Goal: Check status: Check status

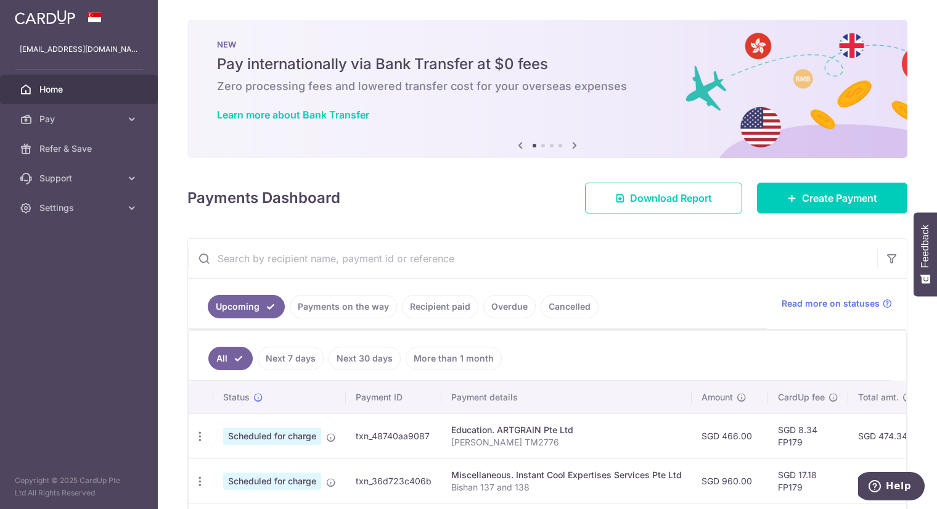
click at [329, 303] on link "Payments on the way" at bounding box center [343, 306] width 107 height 23
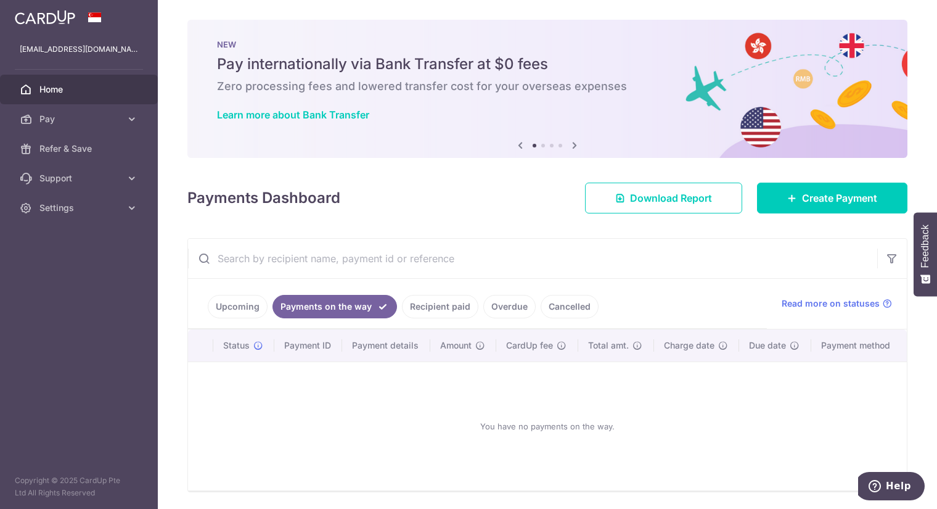
click at [552, 303] on link "Cancelled" at bounding box center [570, 306] width 58 height 23
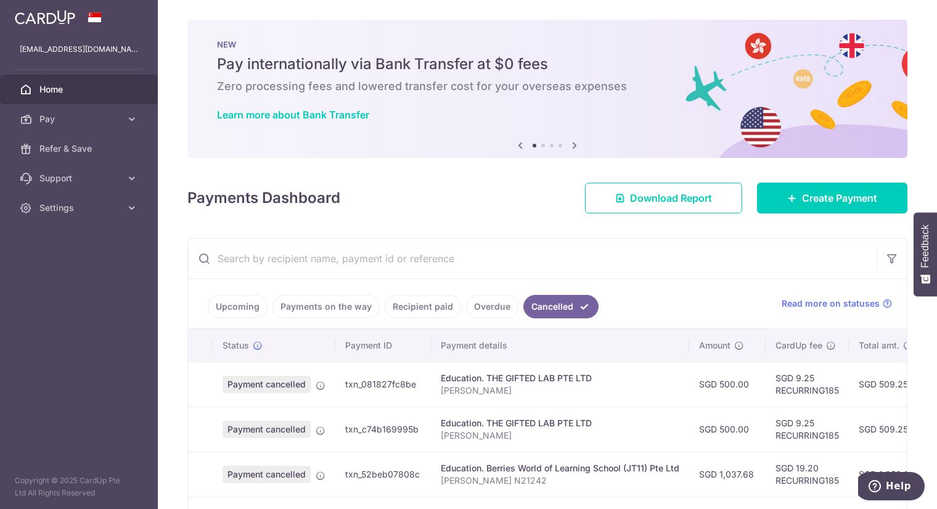
click at [486, 308] on link "Overdue" at bounding box center [492, 306] width 52 height 23
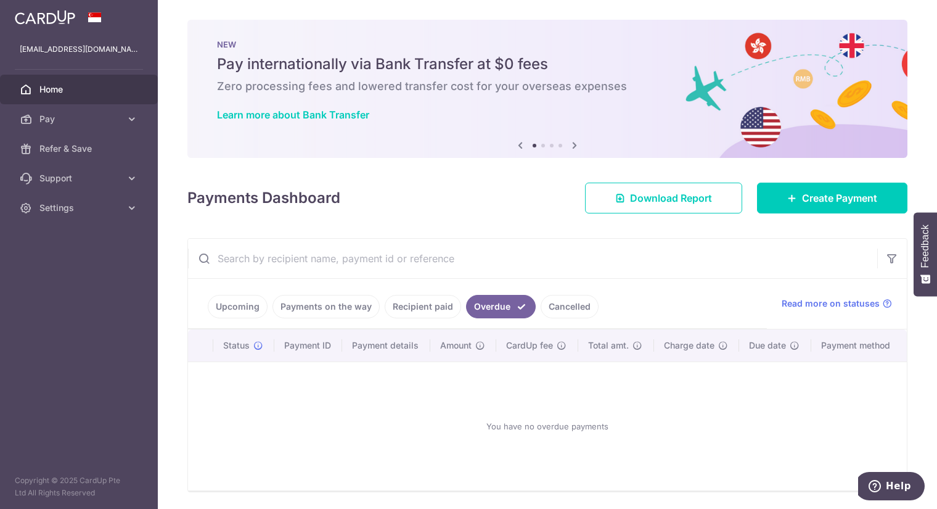
click at [424, 313] on link "Recipient paid" at bounding box center [423, 306] width 76 height 23
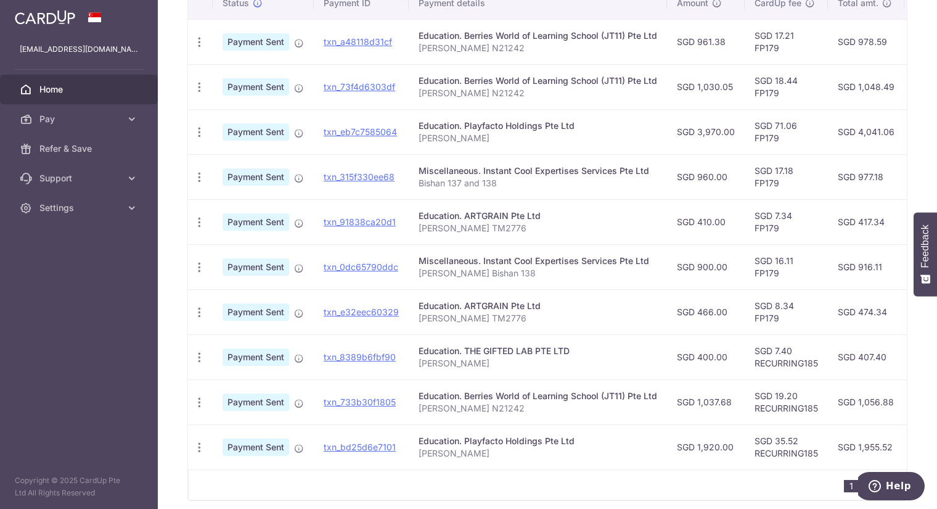
scroll to position [137, 0]
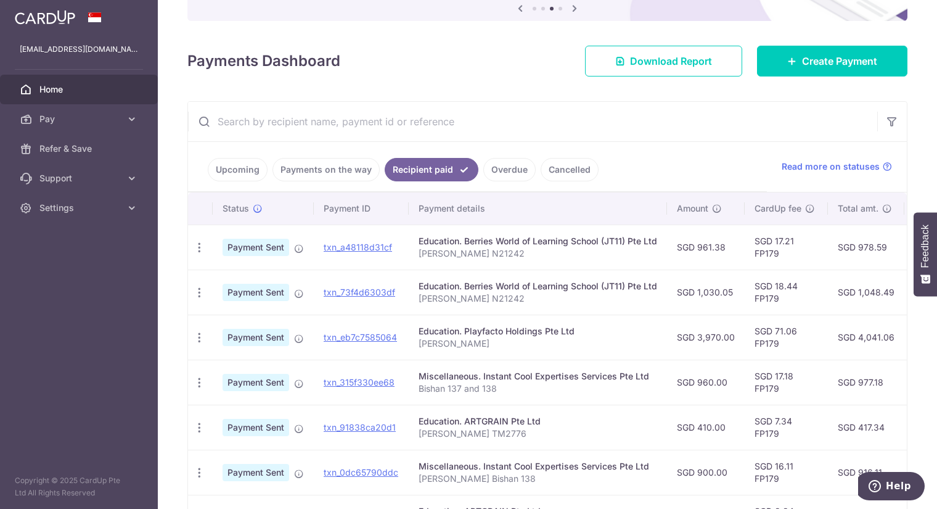
click at [322, 168] on link "Payments on the way" at bounding box center [326, 169] width 107 height 23
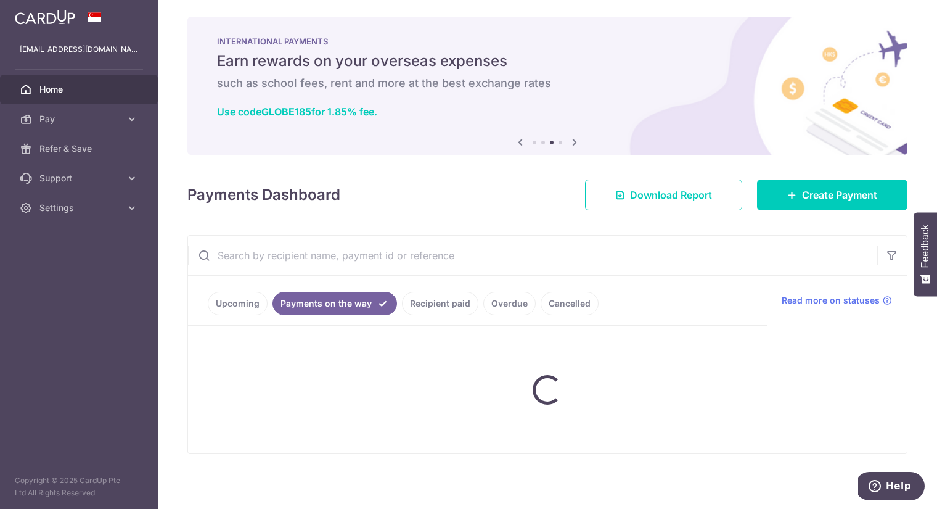
scroll to position [38, 0]
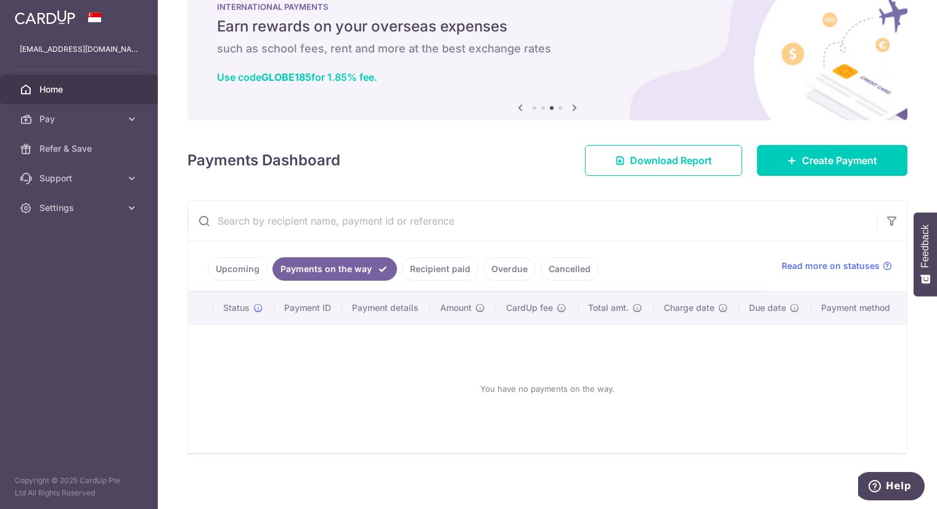
click at [237, 263] on link "Upcoming" at bounding box center [238, 268] width 60 height 23
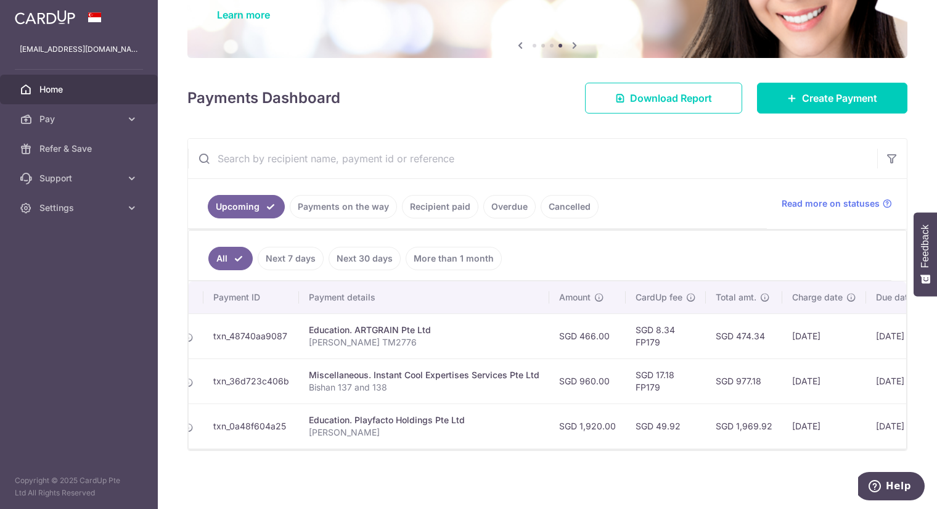
scroll to position [0, 0]
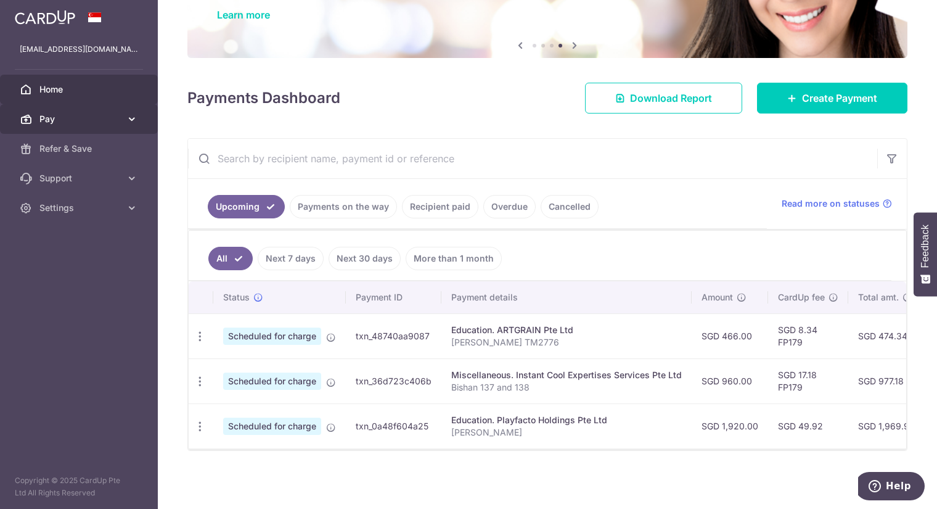
click at [113, 121] on span "Pay" at bounding box center [79, 119] width 81 height 12
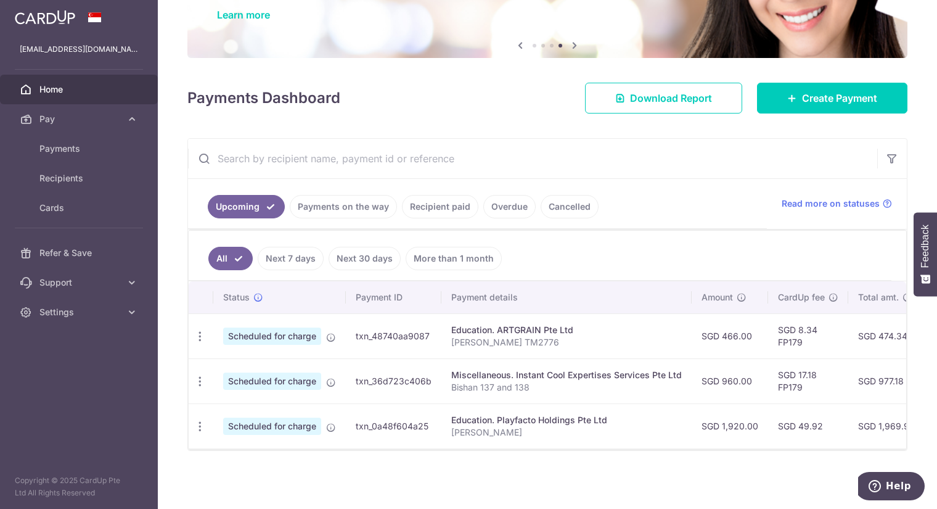
click at [94, 358] on aside "[EMAIL_ADDRESS][DOMAIN_NAME] Home Pay Payments Recipients Cards Refer & Save Su…" at bounding box center [79, 254] width 158 height 509
